Goal: Entertainment & Leisure: Browse casually

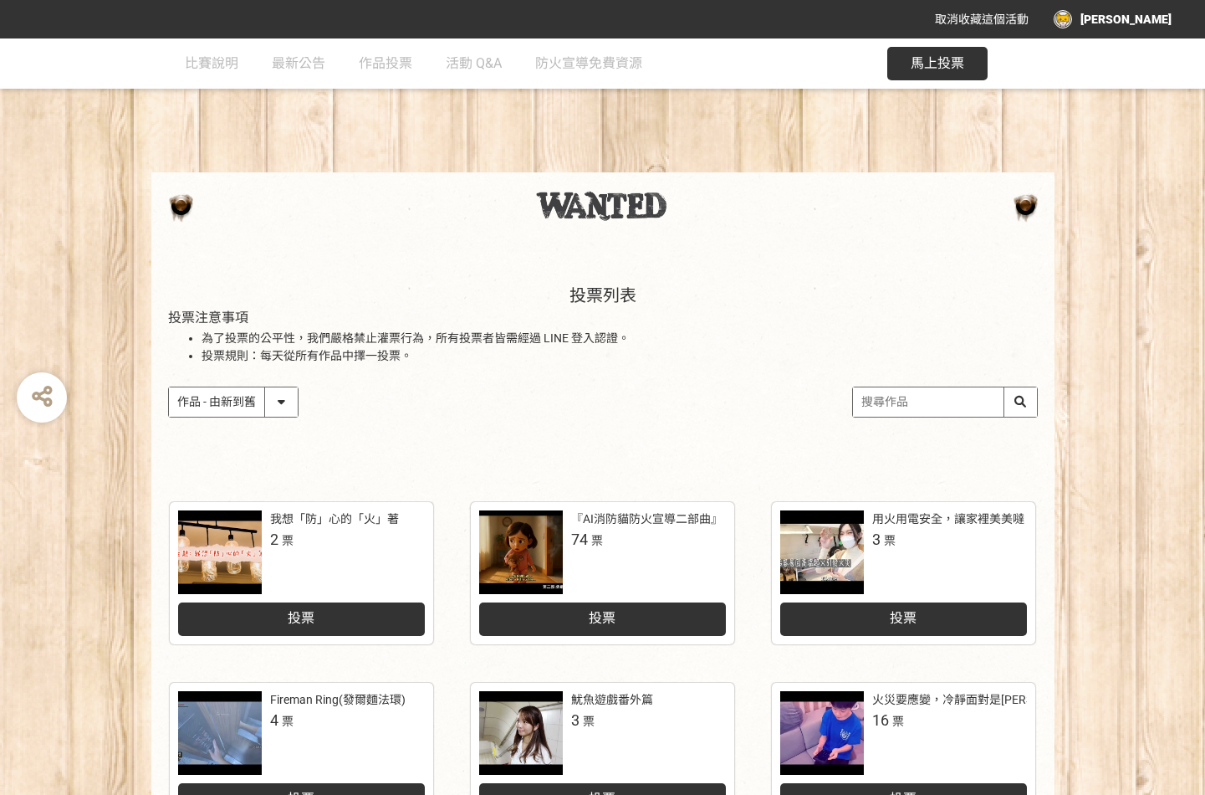
click at [280, 406] on select "作品 - 由新到舊 作品 - 由舊到新 票數 - 由多到少 票數 - 由少到多" at bounding box center [233, 401] width 129 height 29
select select "vote"
click at [169, 387] on select "作品 - 由新到舊 作品 - 由舊到新 票數 - 由多到少 票數 - 由少到多" at bounding box center [233, 401] width 129 height 29
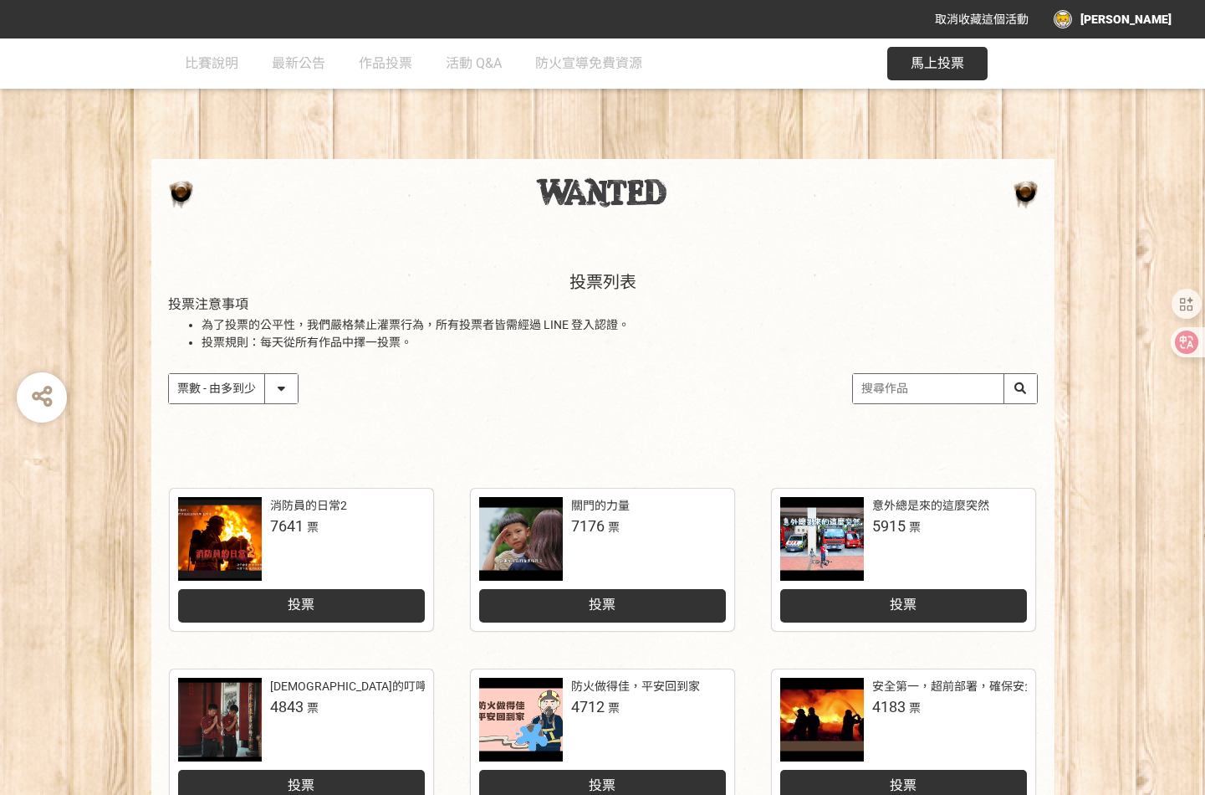
scroll to position [585, 0]
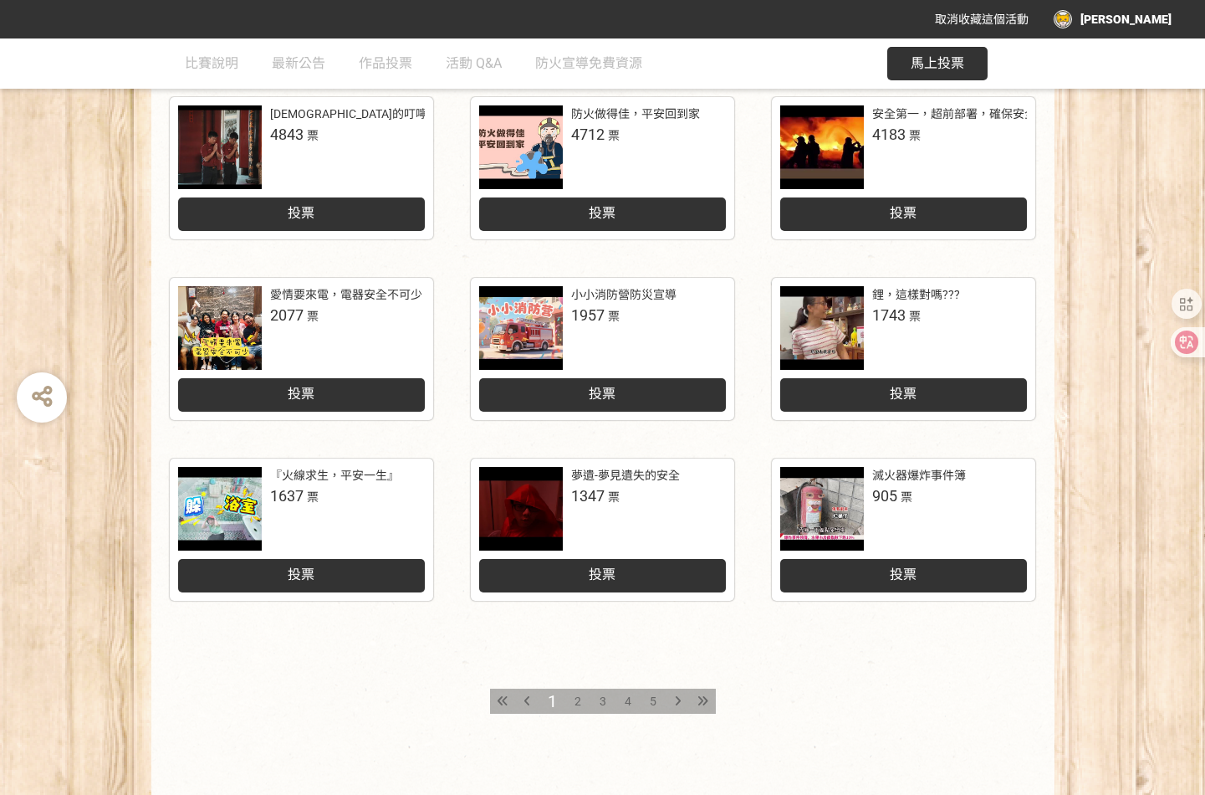
click at [575, 700] on span "2" at bounding box center [578, 700] width 7 height 13
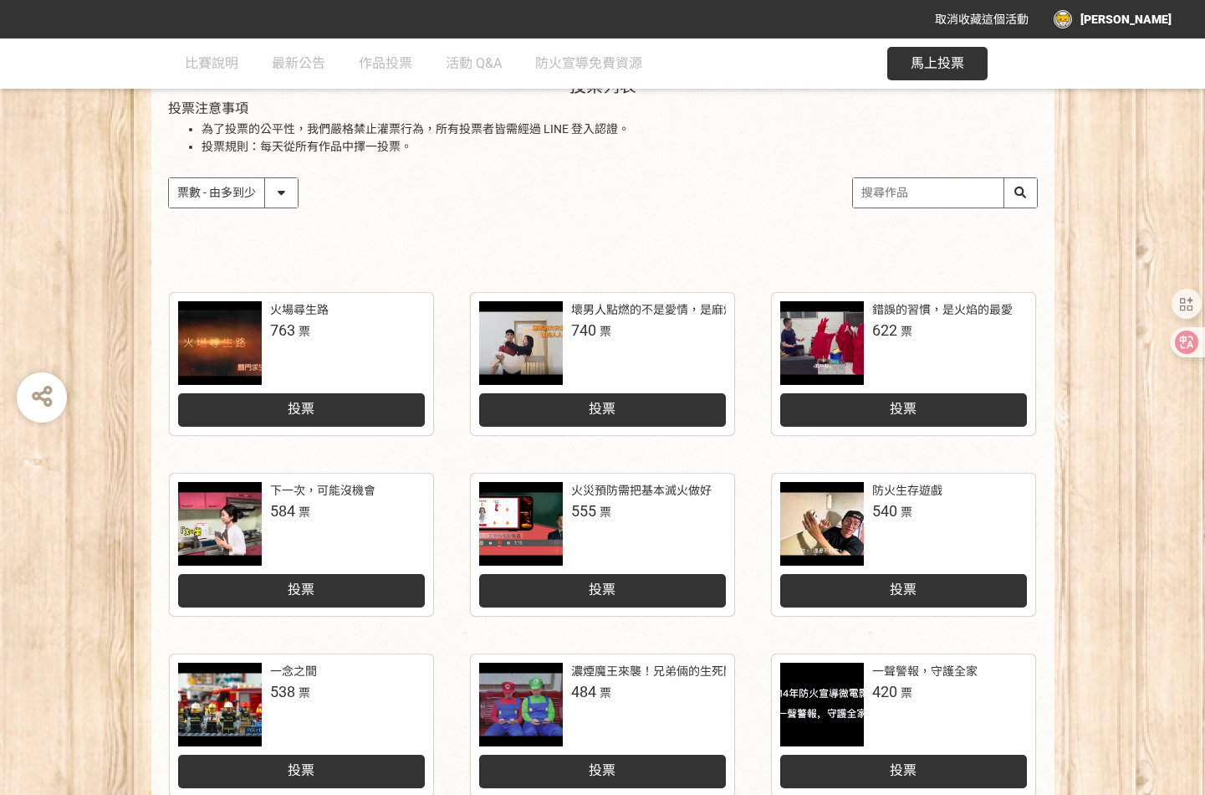
scroll to position [335, 0]
